Goal: Find specific page/section: Find specific page/section

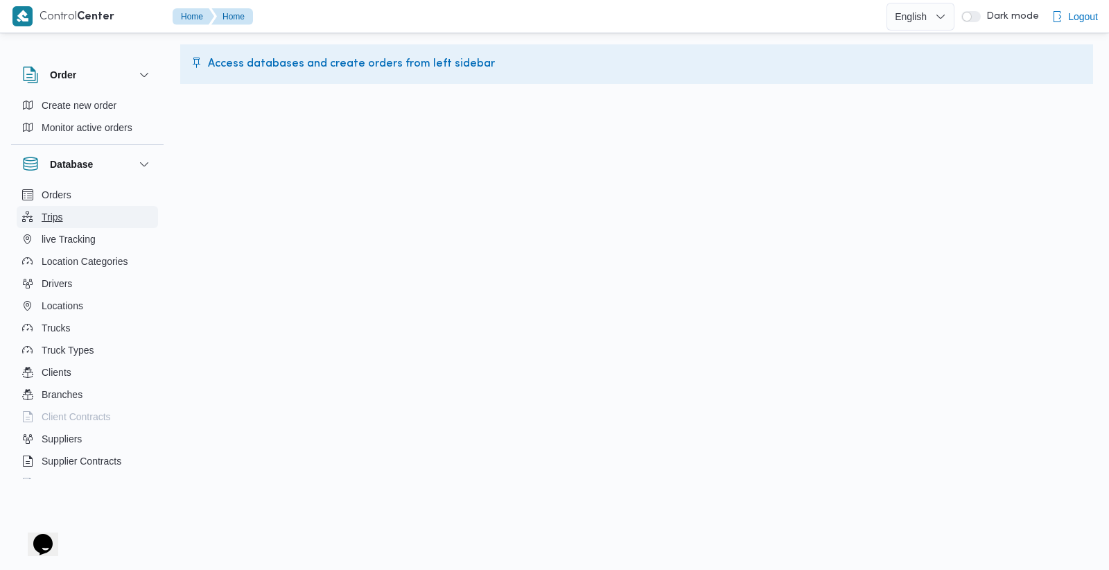
click at [71, 218] on button "Trips" at bounding box center [87, 217] width 141 height 22
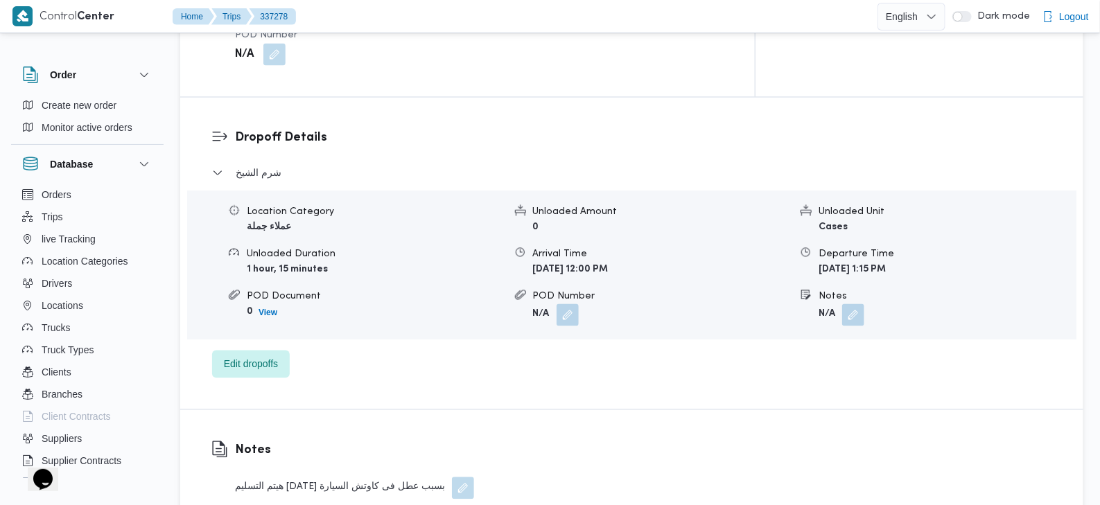
scroll to position [1068, 0]
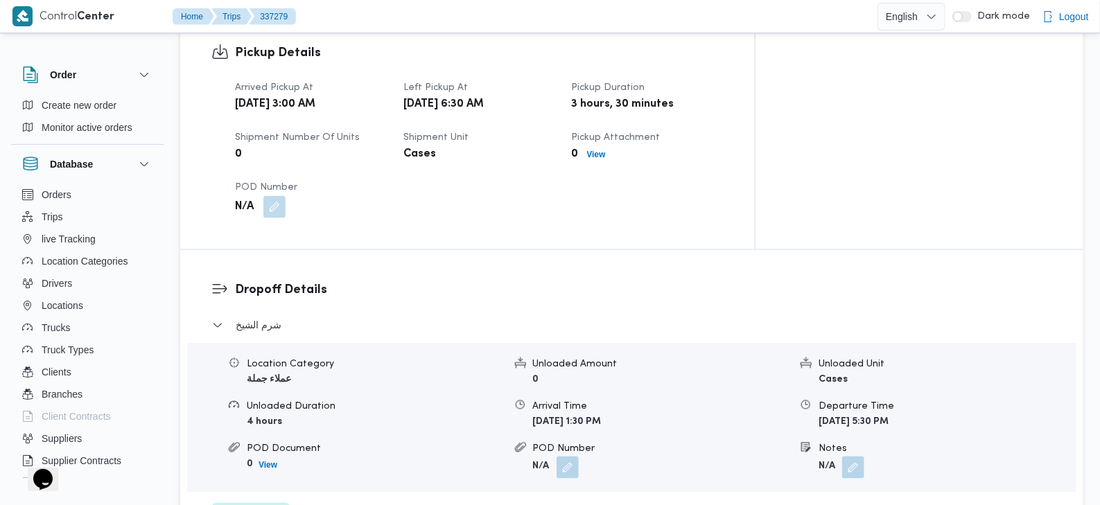
scroll to position [872, 0]
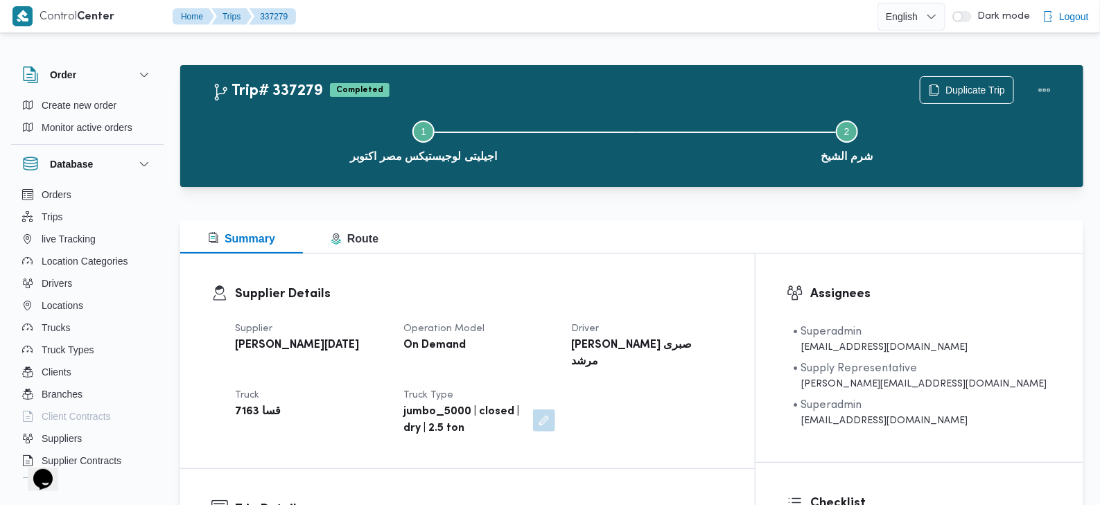
click at [670, 432] on div "Supplier Details Supplier [PERSON_NAME][DATE] Operation Model On Demand Driver …" at bounding box center [467, 361] width 575 height 215
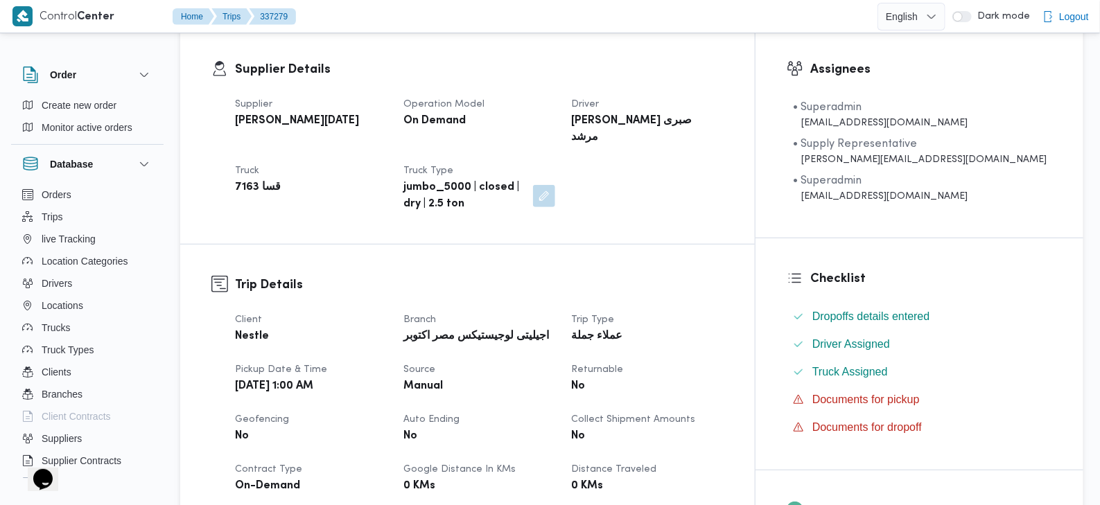
scroll to position [225, 0]
click at [523, 191] on b "jumbo_5000 | closed | dry | 2.5 ton" at bounding box center [463, 195] width 120 height 33
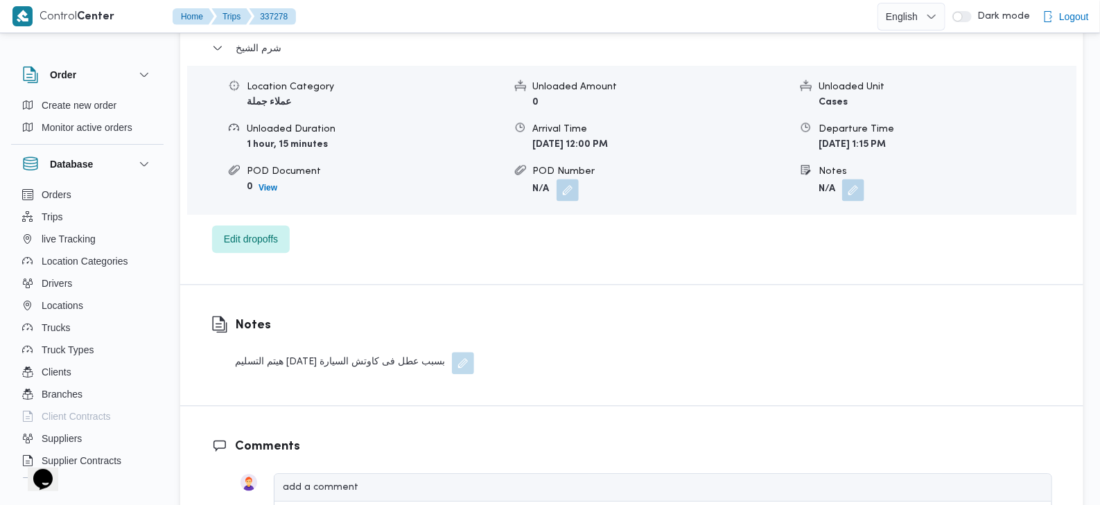
scroll to position [1123, 0]
